Goal: Transaction & Acquisition: Purchase product/service

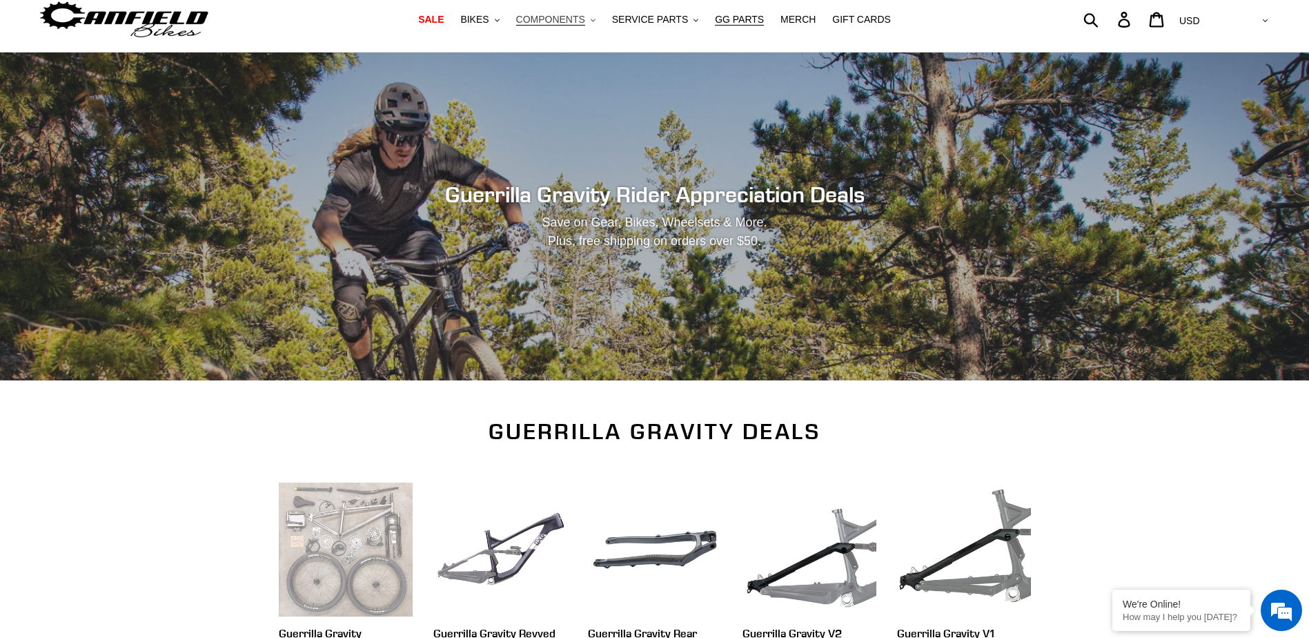
click at [576, 23] on span "COMPONENTS" at bounding box center [550, 20] width 69 height 12
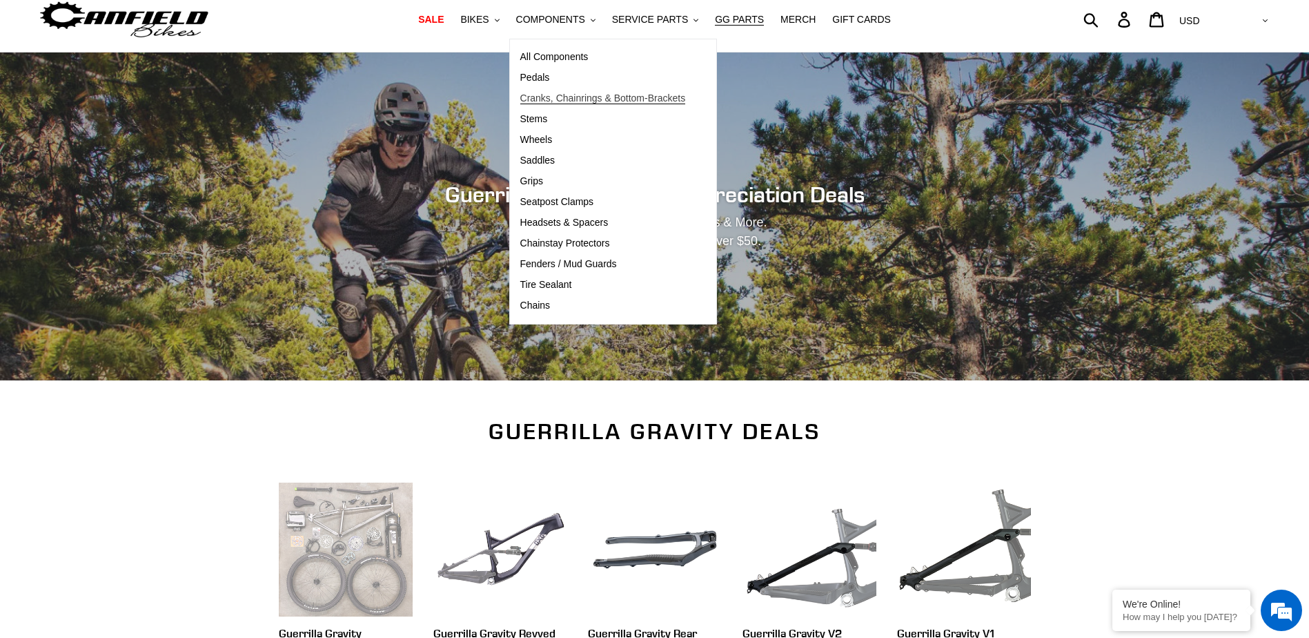
click at [578, 99] on span "Cranks, Chainrings & Bottom-Brackets" at bounding box center [603, 98] width 166 height 12
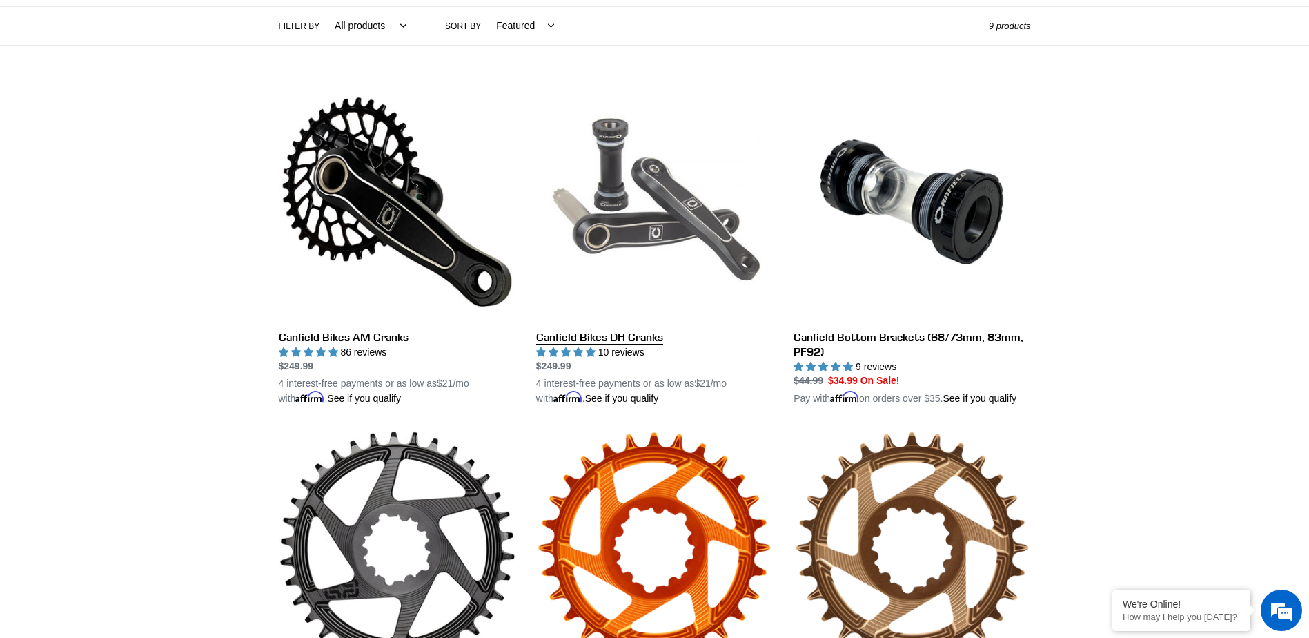
scroll to position [345, 0]
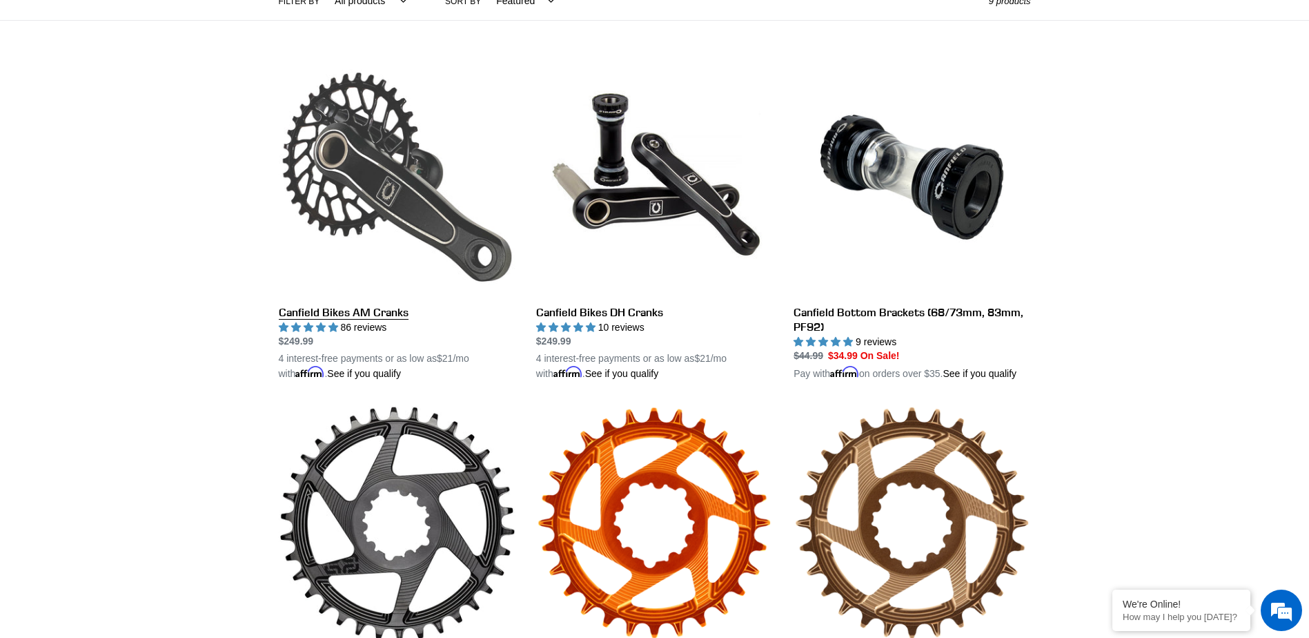
click at [391, 184] on link "Canfield Bikes AM Cranks" at bounding box center [397, 220] width 237 height 323
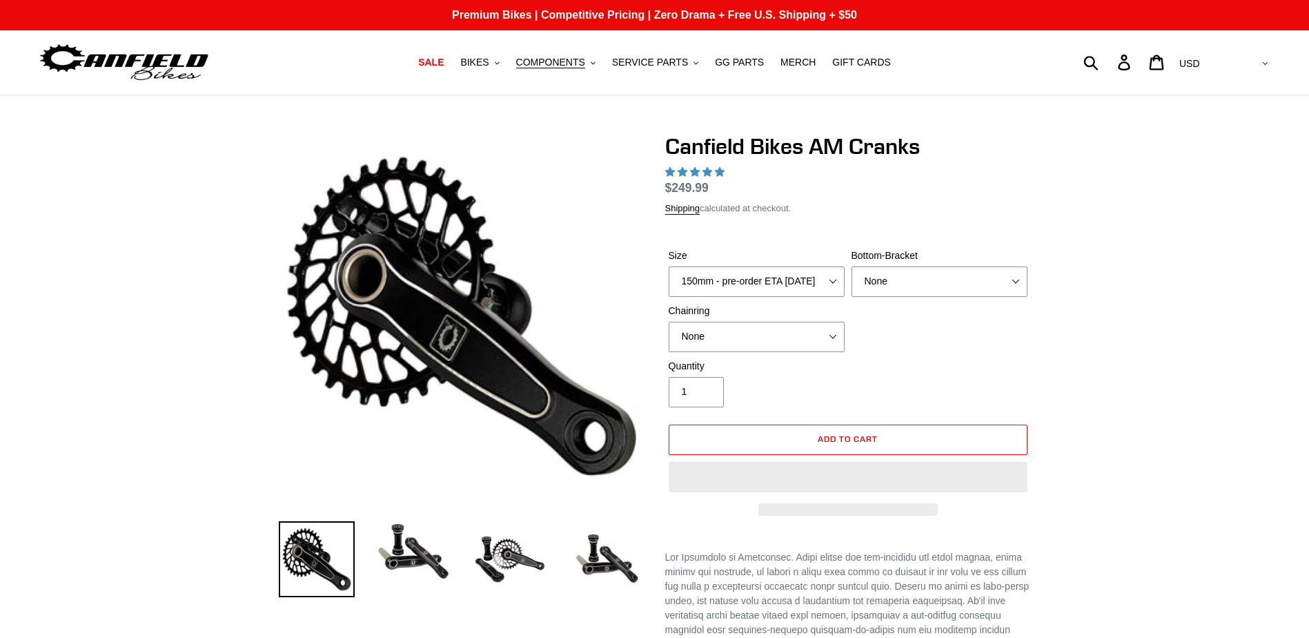
select select "highest-rating"
